Goal: Transaction & Acquisition: Obtain resource

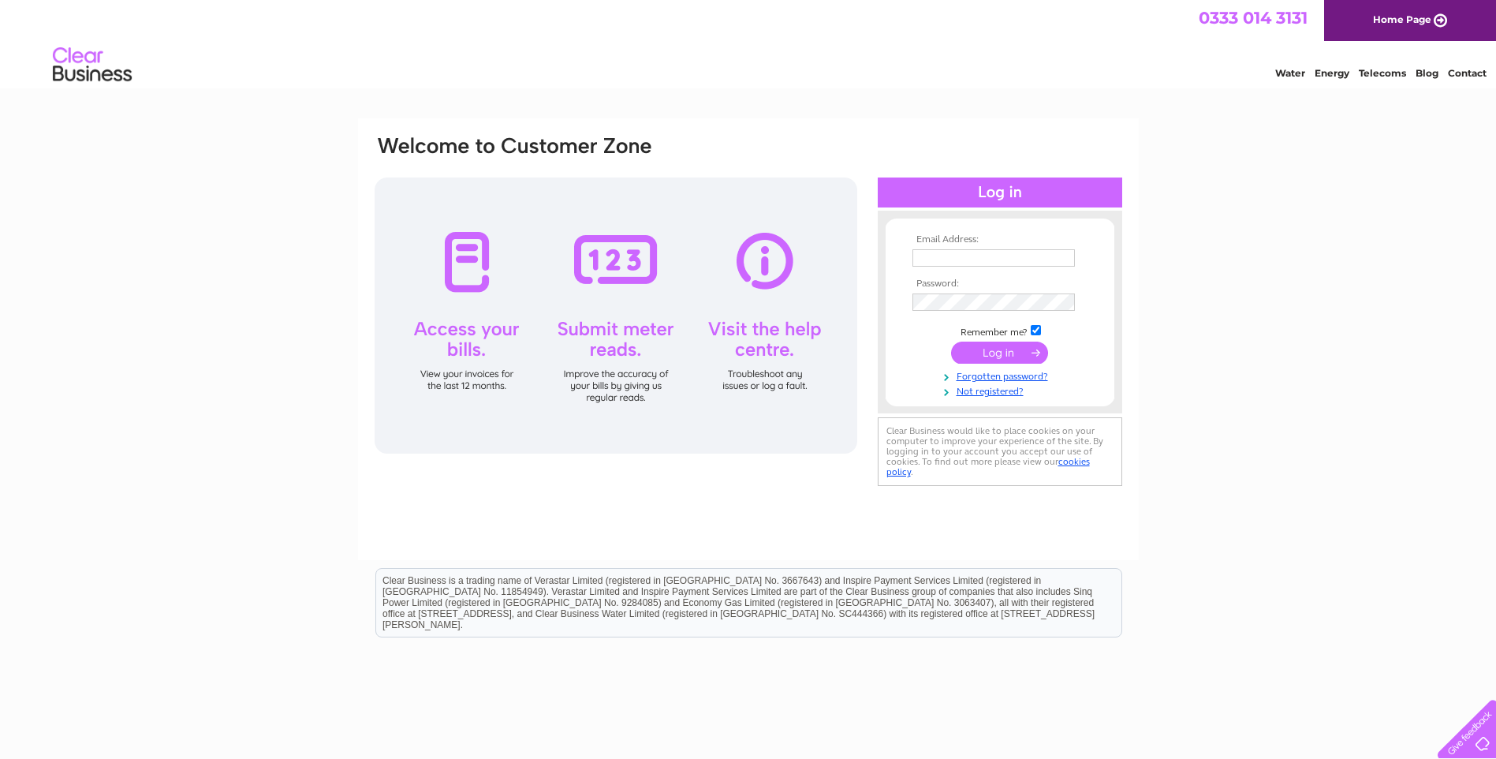
type input "[EMAIL_ADDRESS][DOMAIN_NAME]"
click at [1014, 355] on input "submit" at bounding box center [999, 353] width 97 height 22
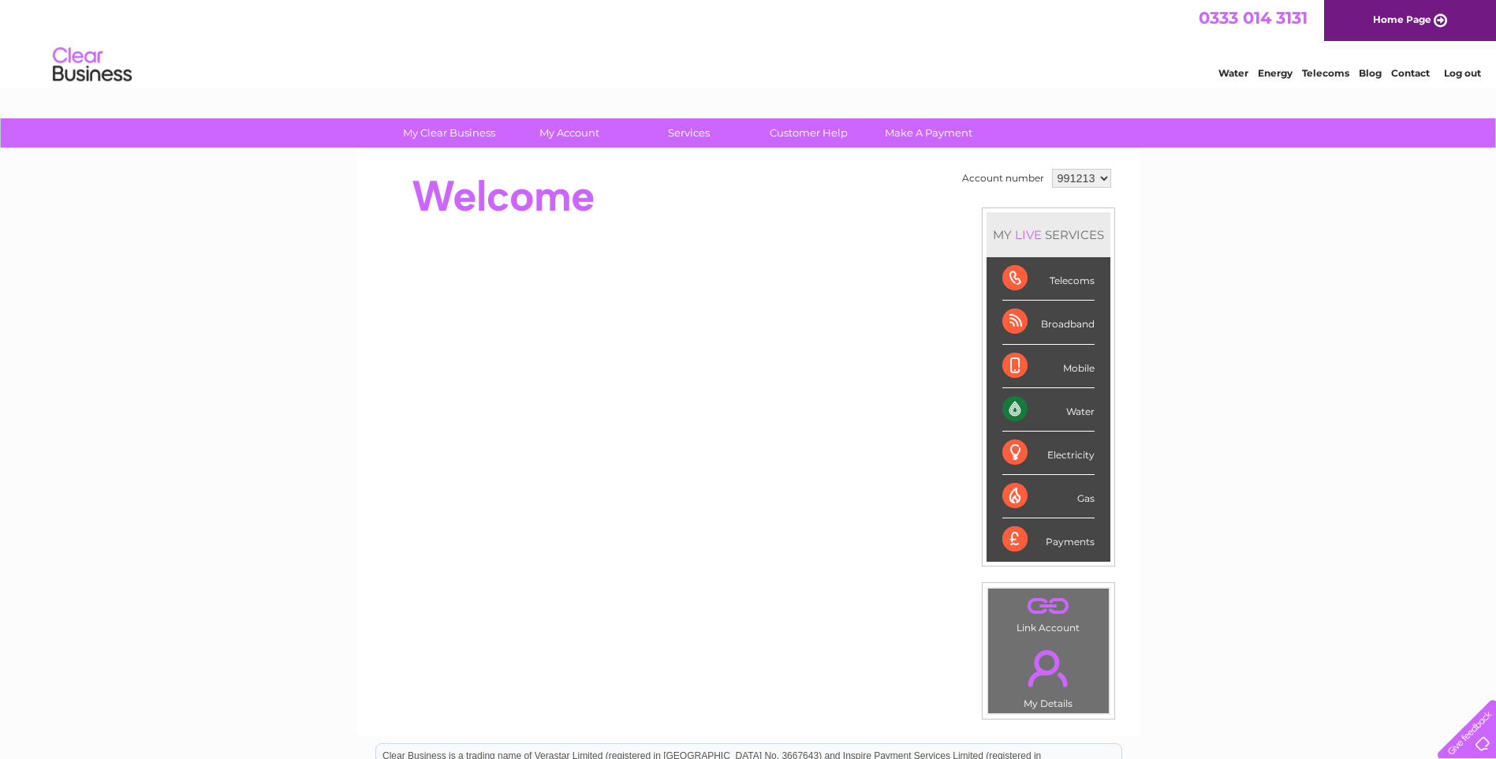
click at [1231, 347] on div "My Clear Business Login Details My Details My Preferences Link Account My Accou…" at bounding box center [748, 561] width 1496 height 887
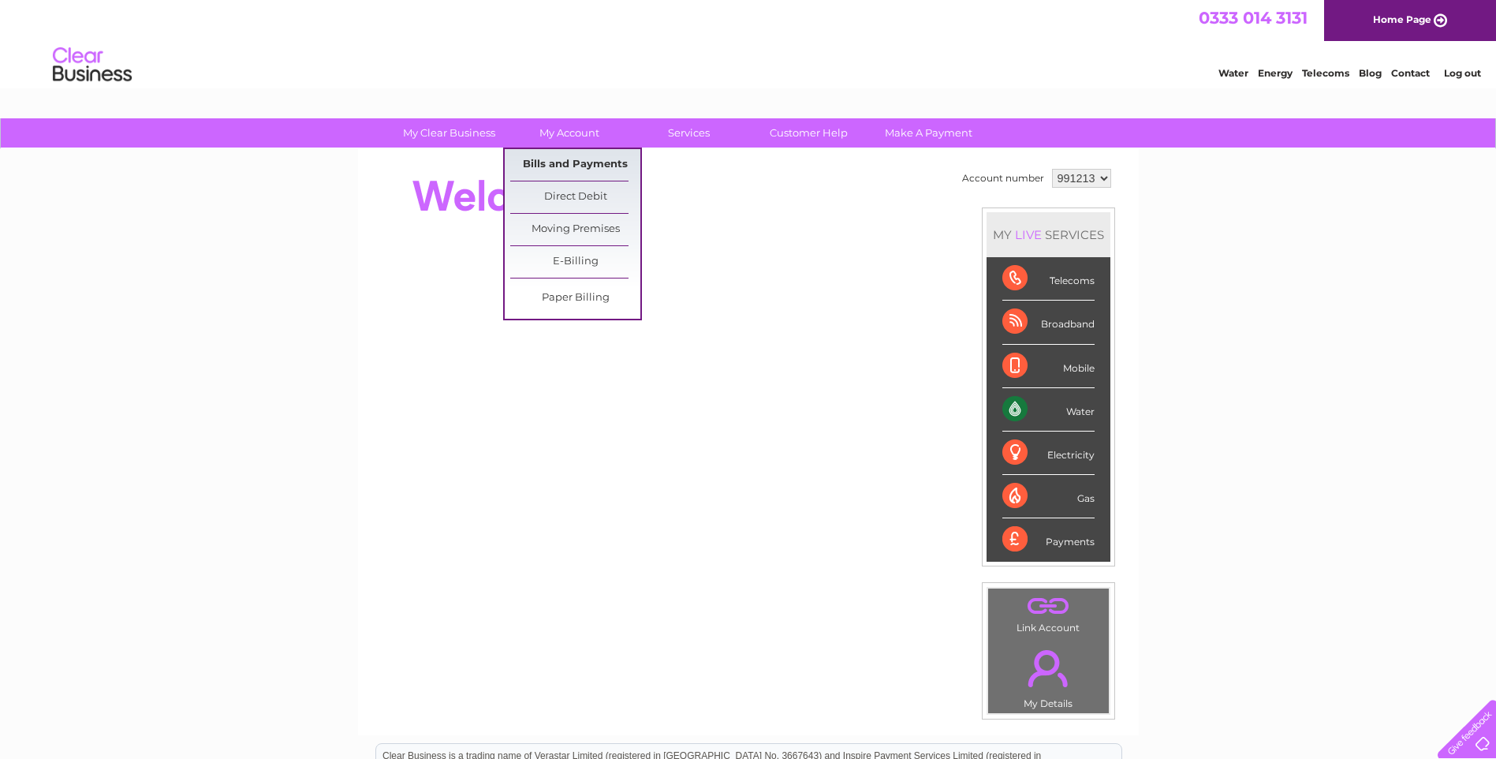
click at [572, 156] on link "Bills and Payments" at bounding box center [575, 165] width 130 height 32
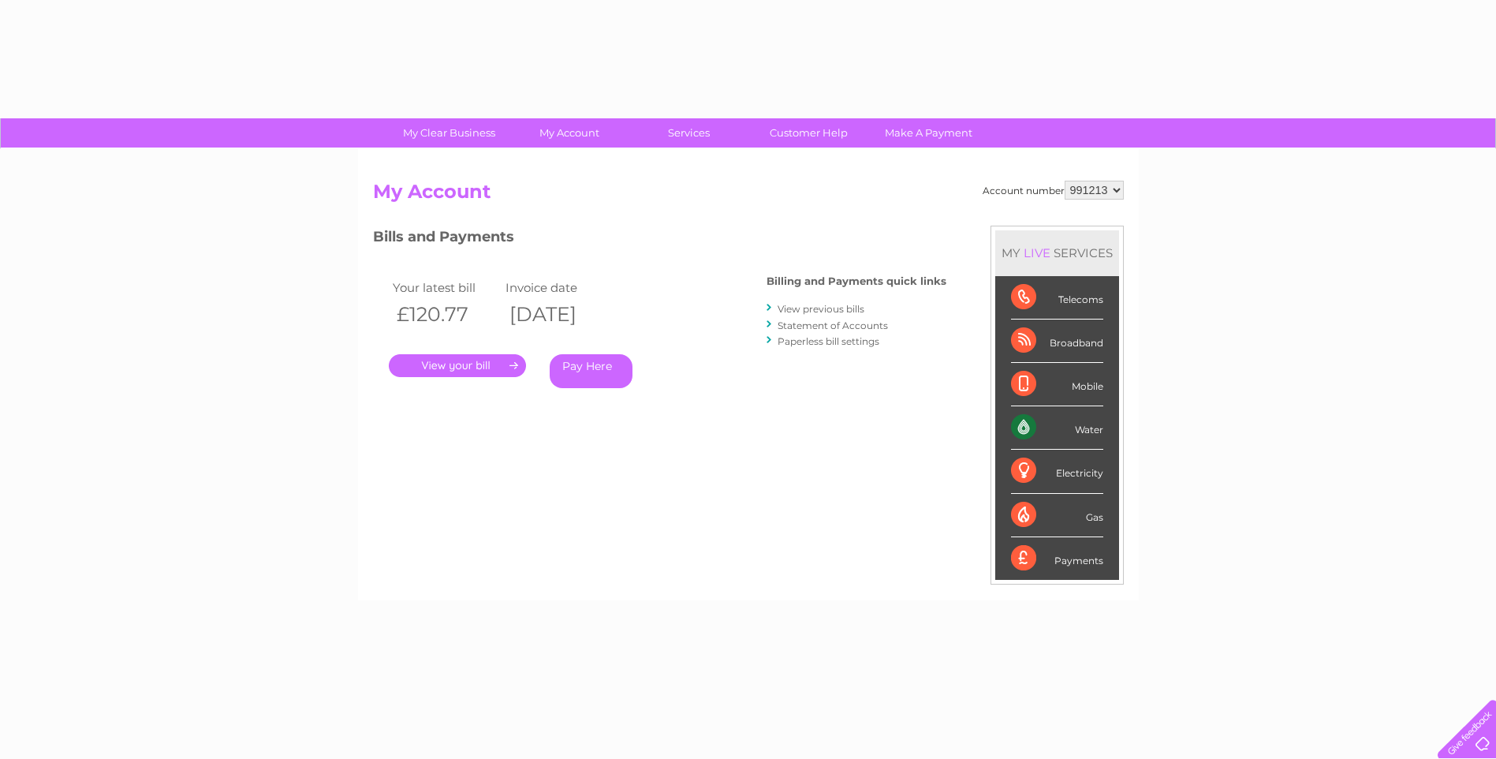
click at [581, 161] on div "Account number 991213 My Account MY LIVE SERVICES Telecoms Broadband Mobile Wat…" at bounding box center [748, 374] width 781 height 451
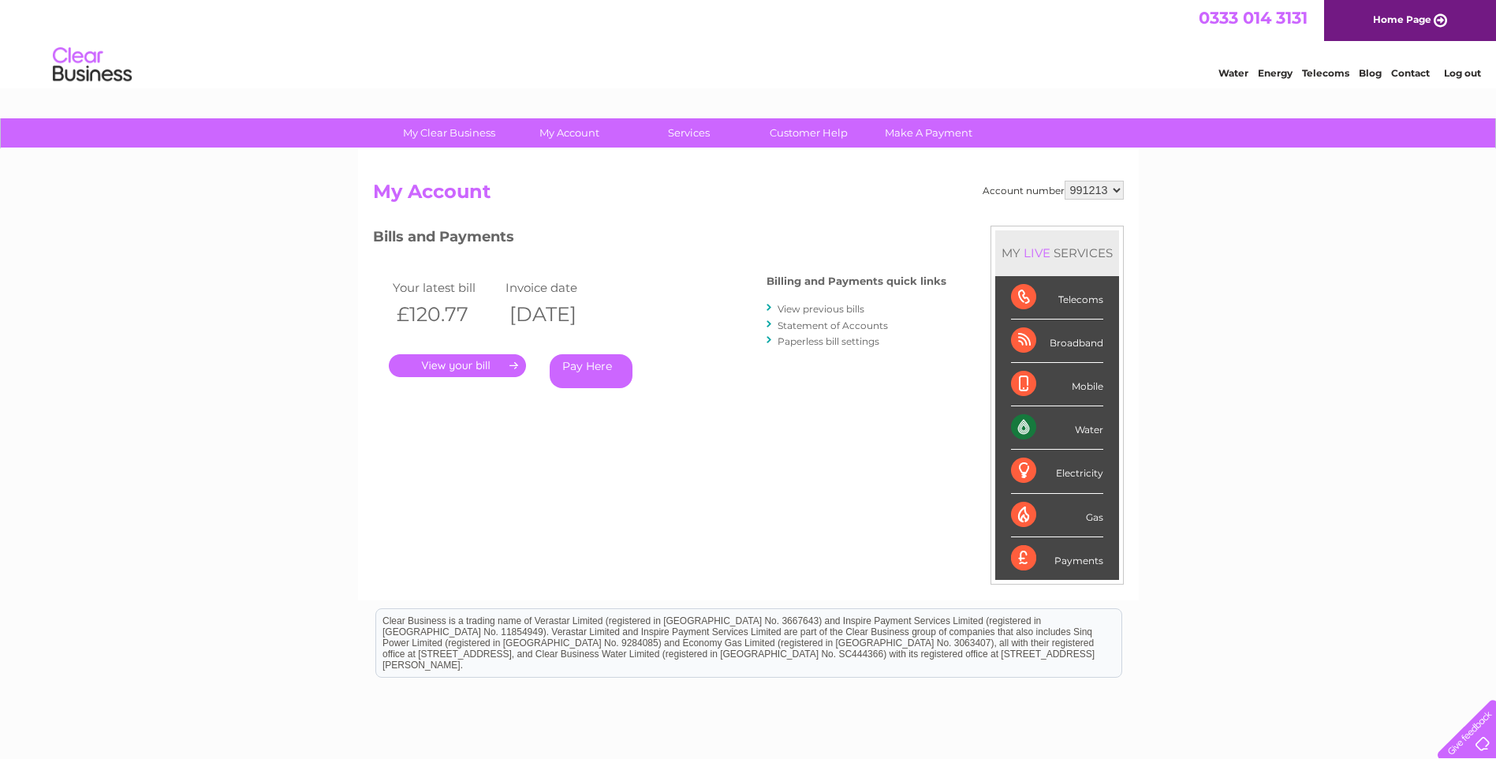
click at [454, 365] on link "." at bounding box center [457, 365] width 137 height 23
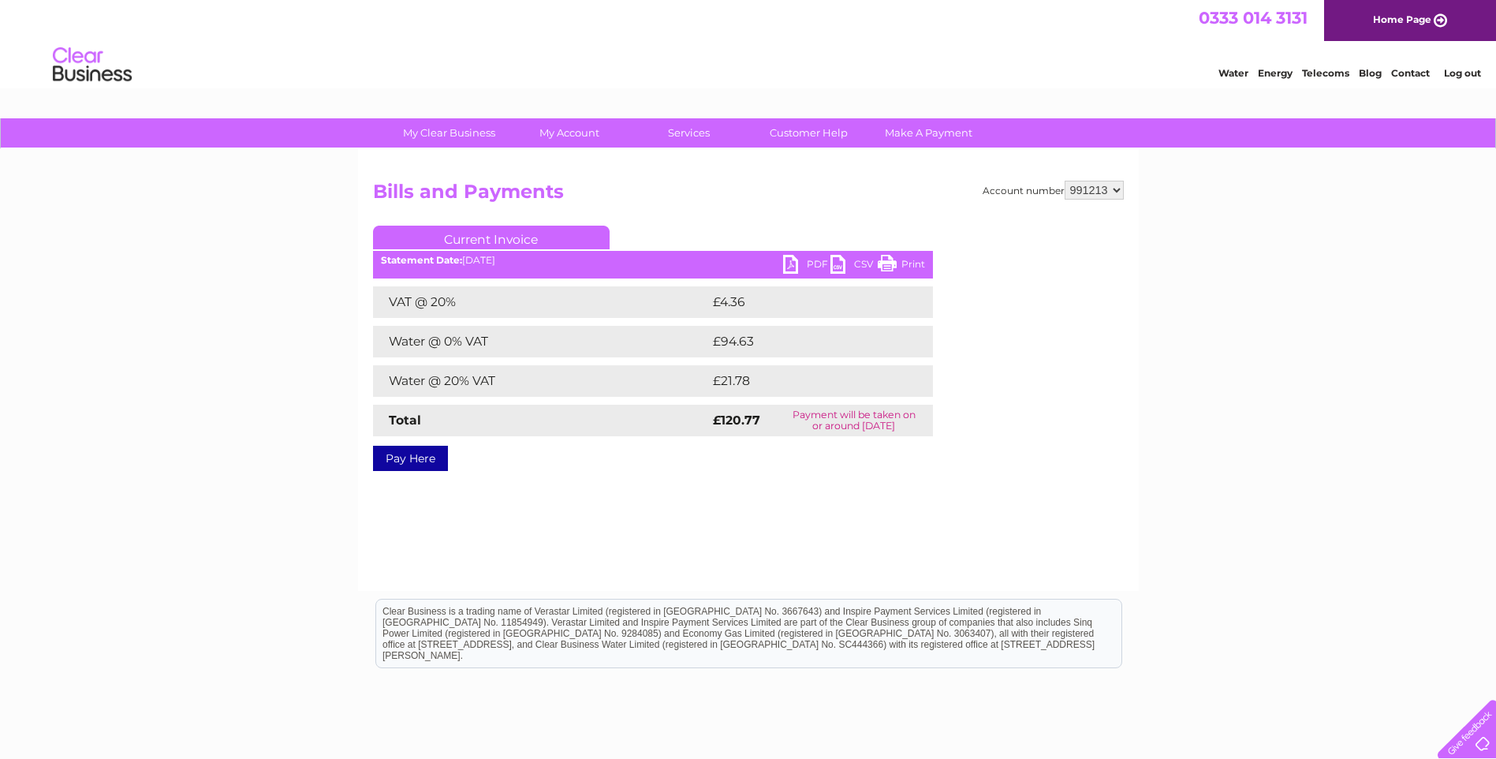
click at [800, 261] on link "PDF" at bounding box center [806, 266] width 47 height 23
click at [1218, 387] on div "My Clear Business Login Details My Details My Preferences Link Account My Accou…" at bounding box center [748, 489] width 1496 height 742
click at [1119, 474] on div "Account number 991213 Bills and Payments Current Invoice PDF CSV Print VAT @ 20%" at bounding box center [748, 370] width 781 height 442
drag, startPoint x: 1378, startPoint y: 367, endPoint x: 1246, endPoint y: 295, distance: 150.0
click at [1378, 367] on div "My Clear Business Login Details My Details My Preferences Link Account My Accou…" at bounding box center [748, 489] width 1496 height 742
